Goal: Obtain resource: Download file/media

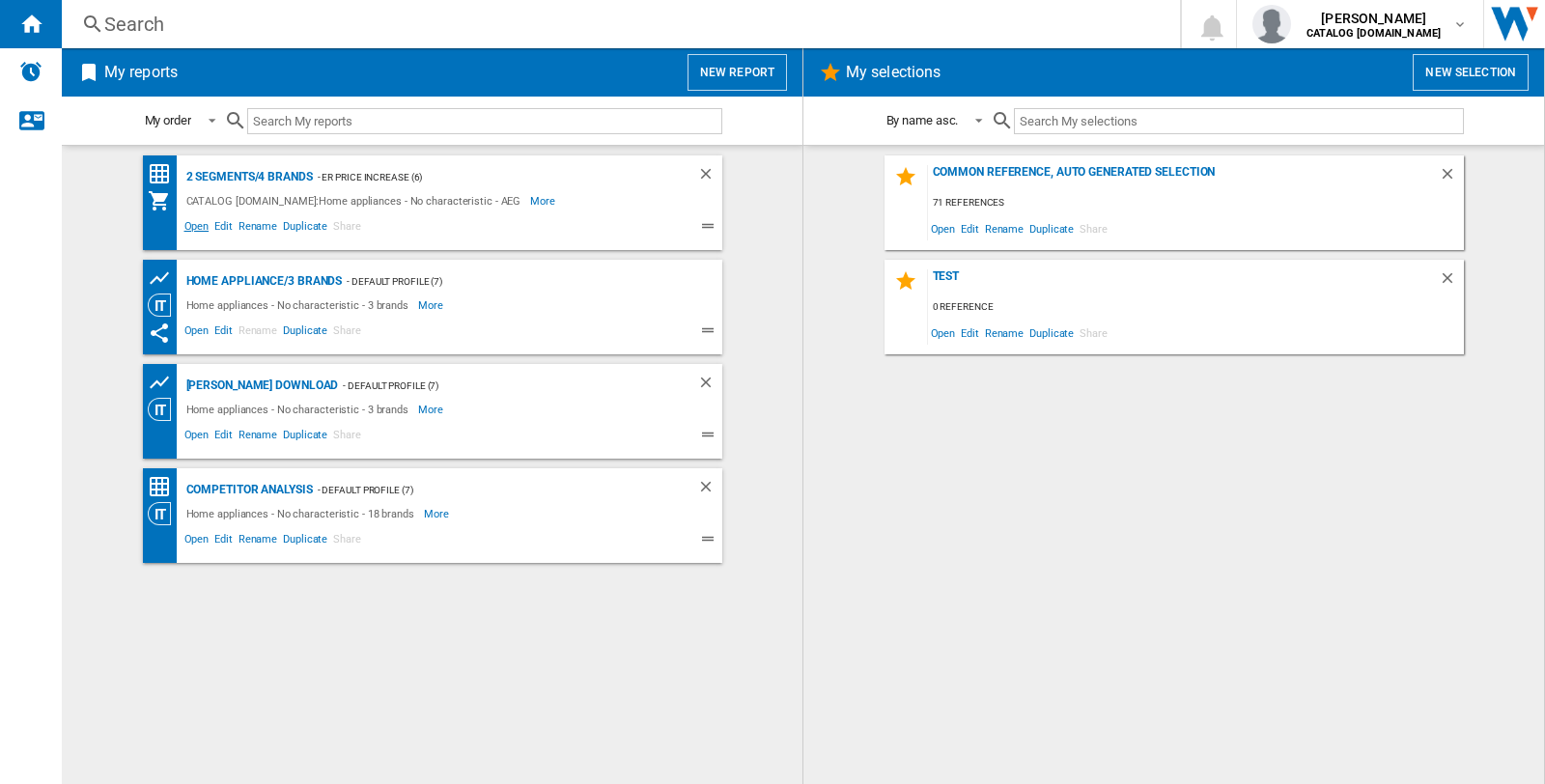
click at [199, 226] on span "Open" at bounding box center [196, 229] width 30 height 24
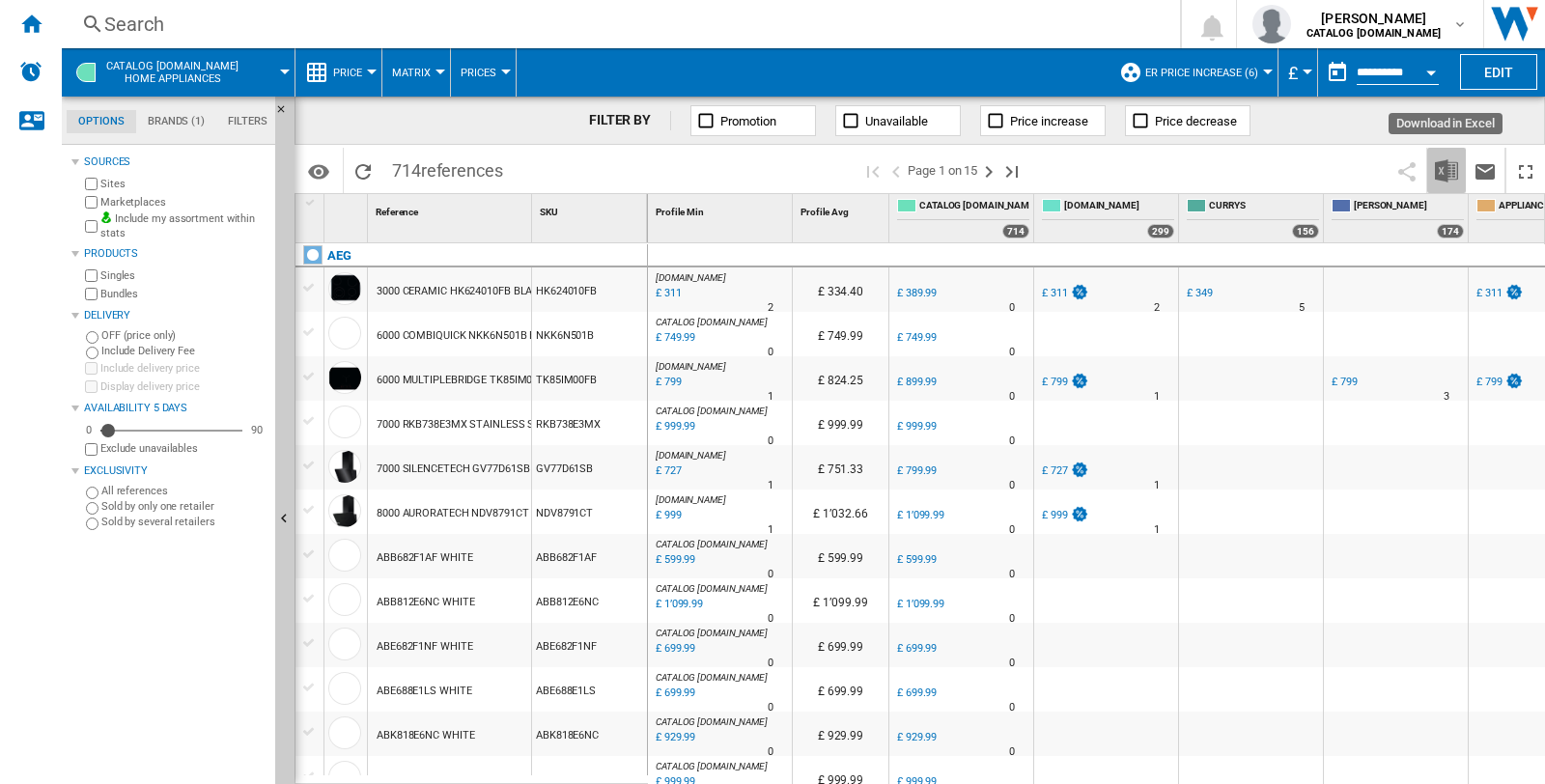
click at [1460, 174] on button "Download in Excel" at bounding box center [1446, 171] width 38 height 45
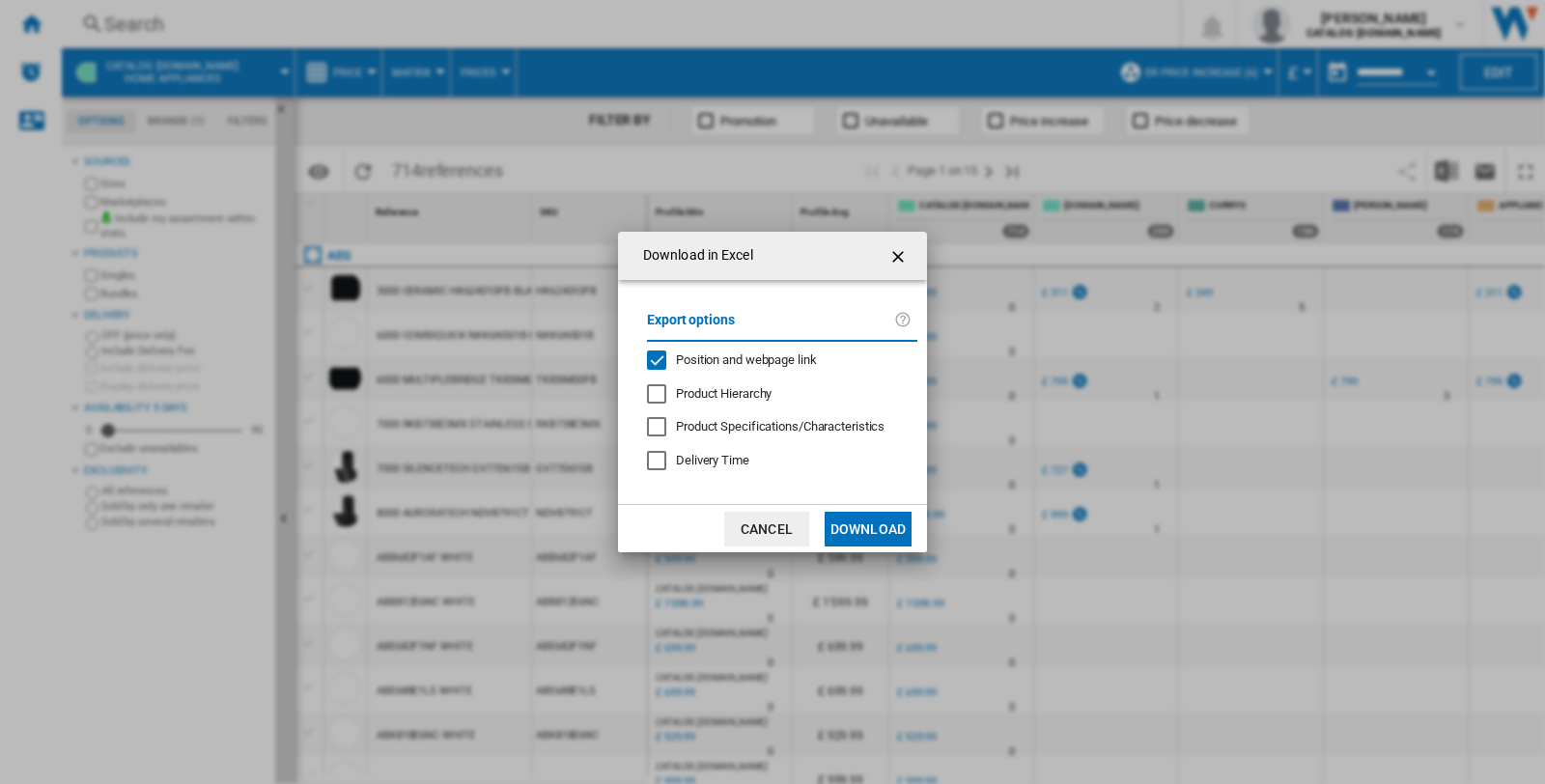
click at [844, 534] on button "Download" at bounding box center [868, 528] width 87 height 34
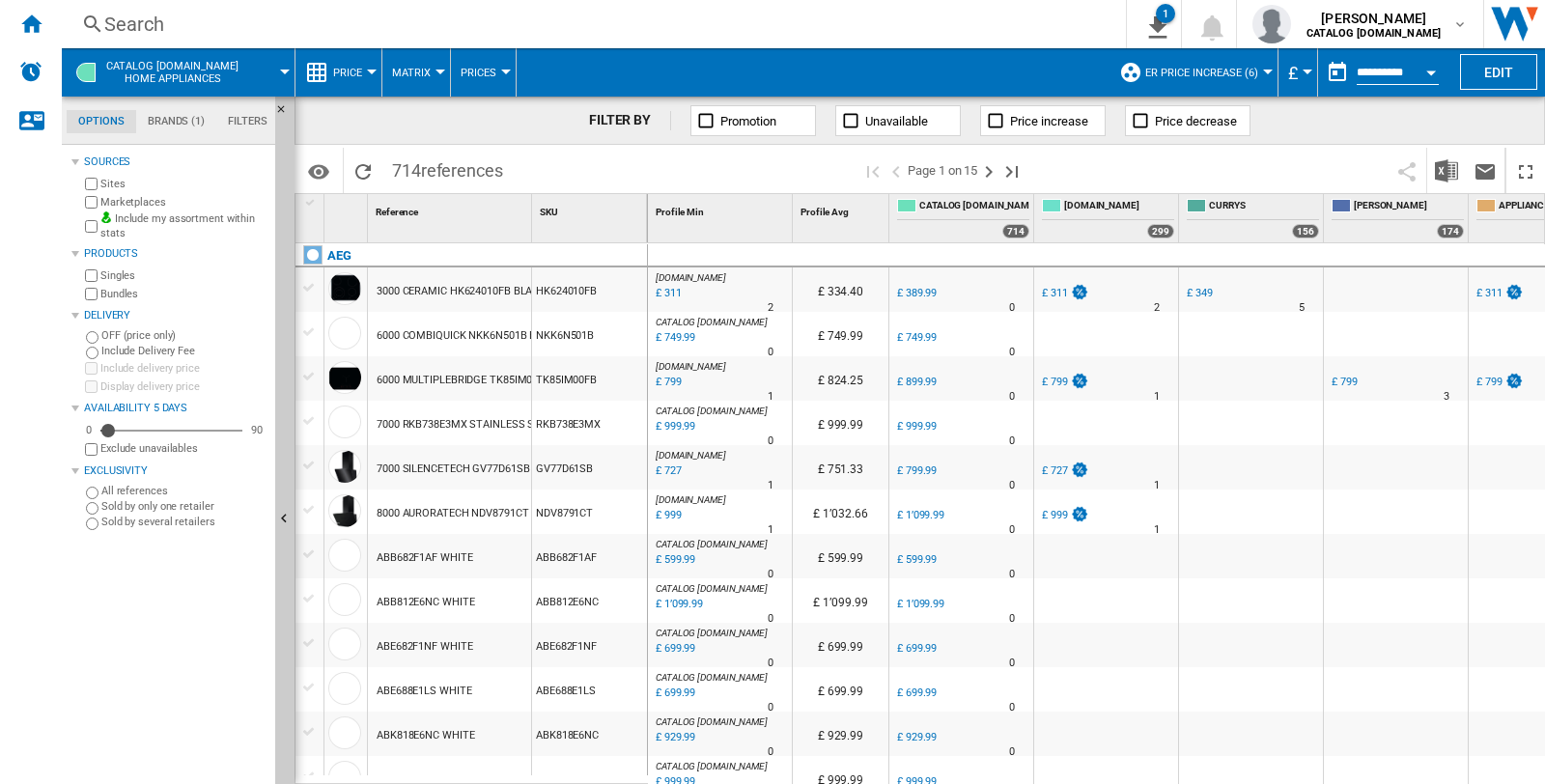
click at [154, 16] on div "Search" at bounding box center [590, 25] width 972 height 27
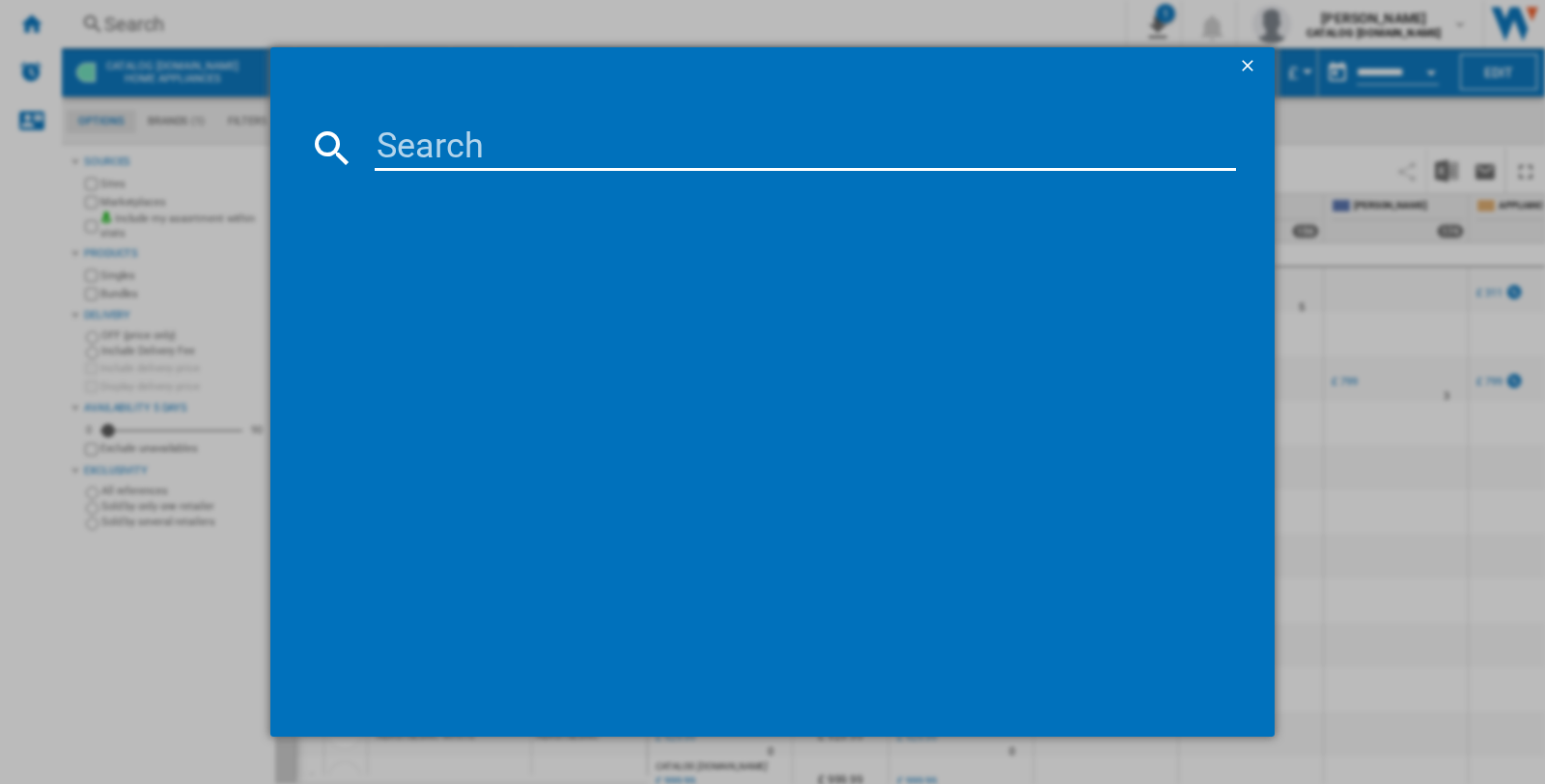
click at [403, 149] on input at bounding box center [806, 147] width 862 height 46
paste input "AEG SO64IA0SCB BLACK"
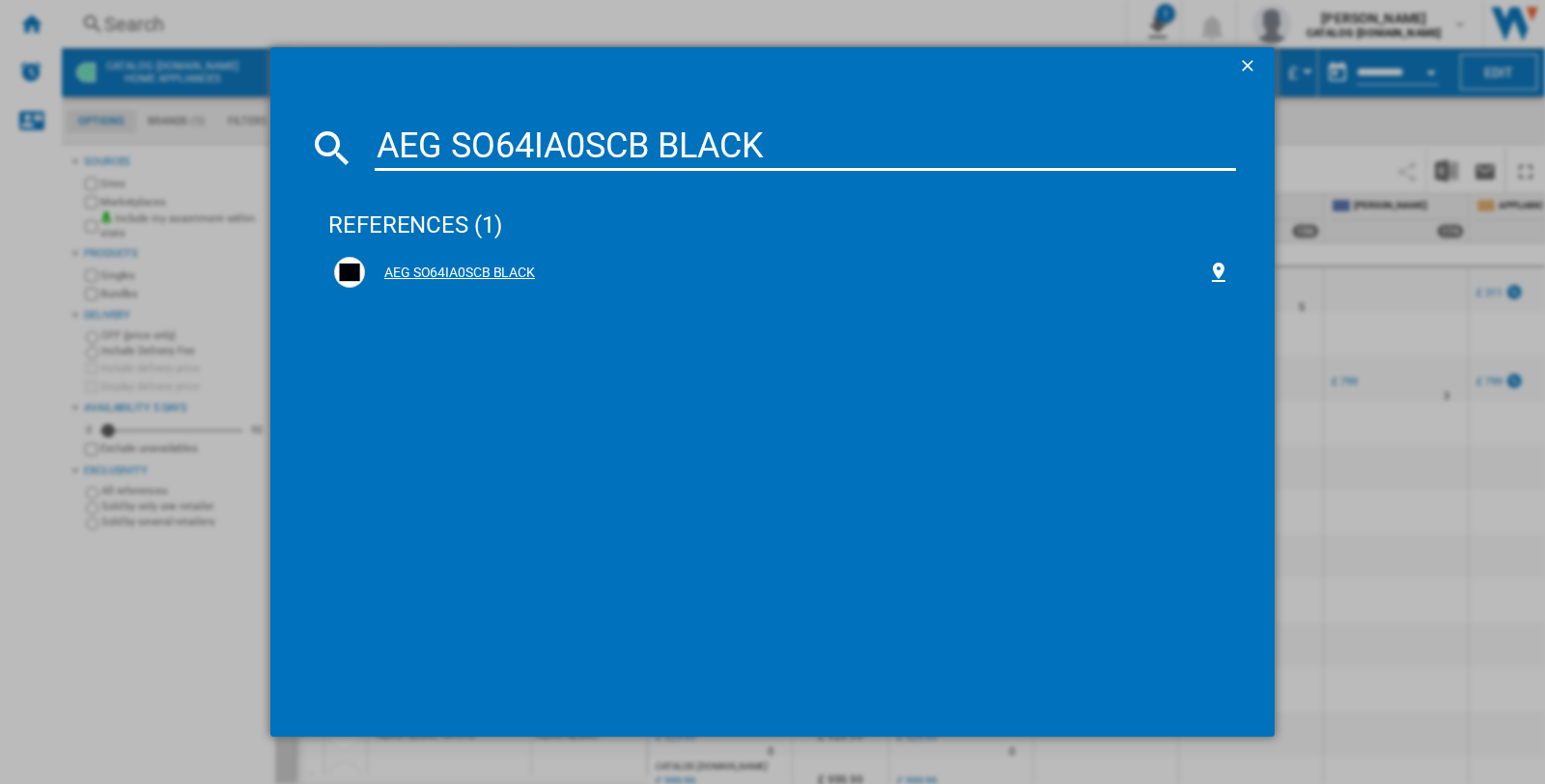
type input "AEG SO64IA0SCB BLACK"
click at [488, 280] on div "AEG SO64IA0SCB BLACK" at bounding box center [786, 274] width 842 height 20
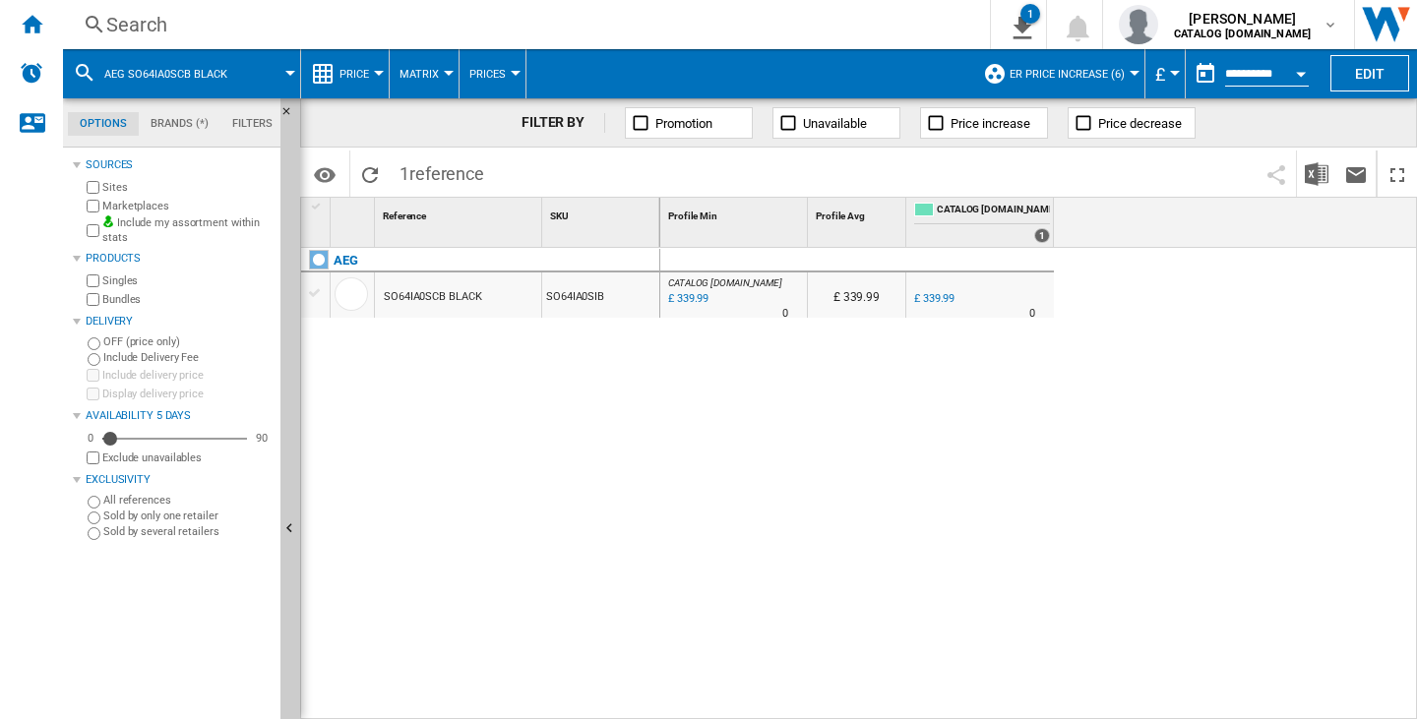
click at [803, 563] on div "CATALOG [DOMAIN_NAME] : 0.0 % £ 339.99 % N/A 0 CATALOG [DOMAIN_NAME] : £ 339.99…" at bounding box center [1039, 484] width 758 height 472
